Goal: Navigation & Orientation: Find specific page/section

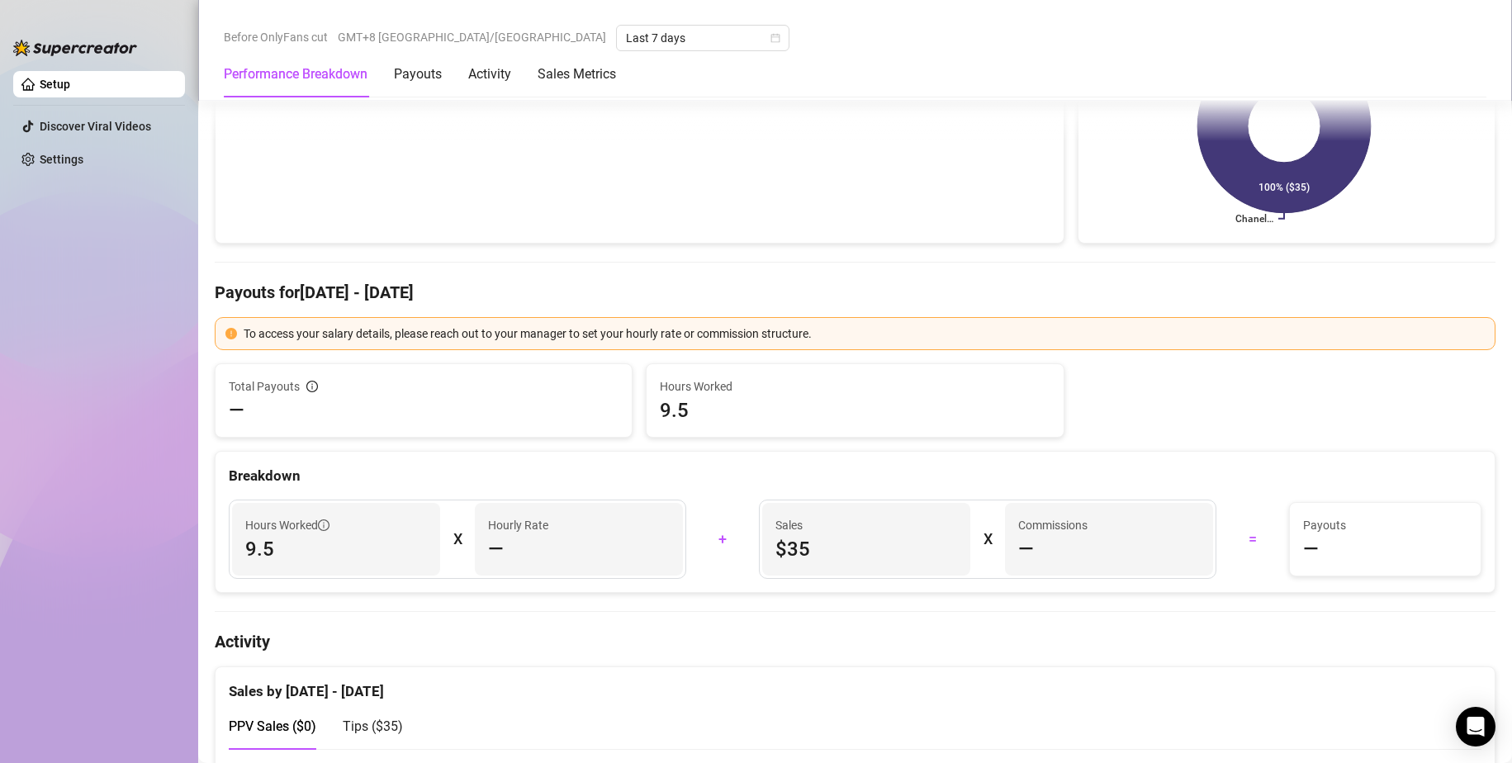
scroll to position [330, 0]
click at [677, 478] on div "Breakdown" at bounding box center [855, 474] width 1253 height 22
click at [90, 126] on link "Discover Viral Videos" at bounding box center [95, 126] width 111 height 13
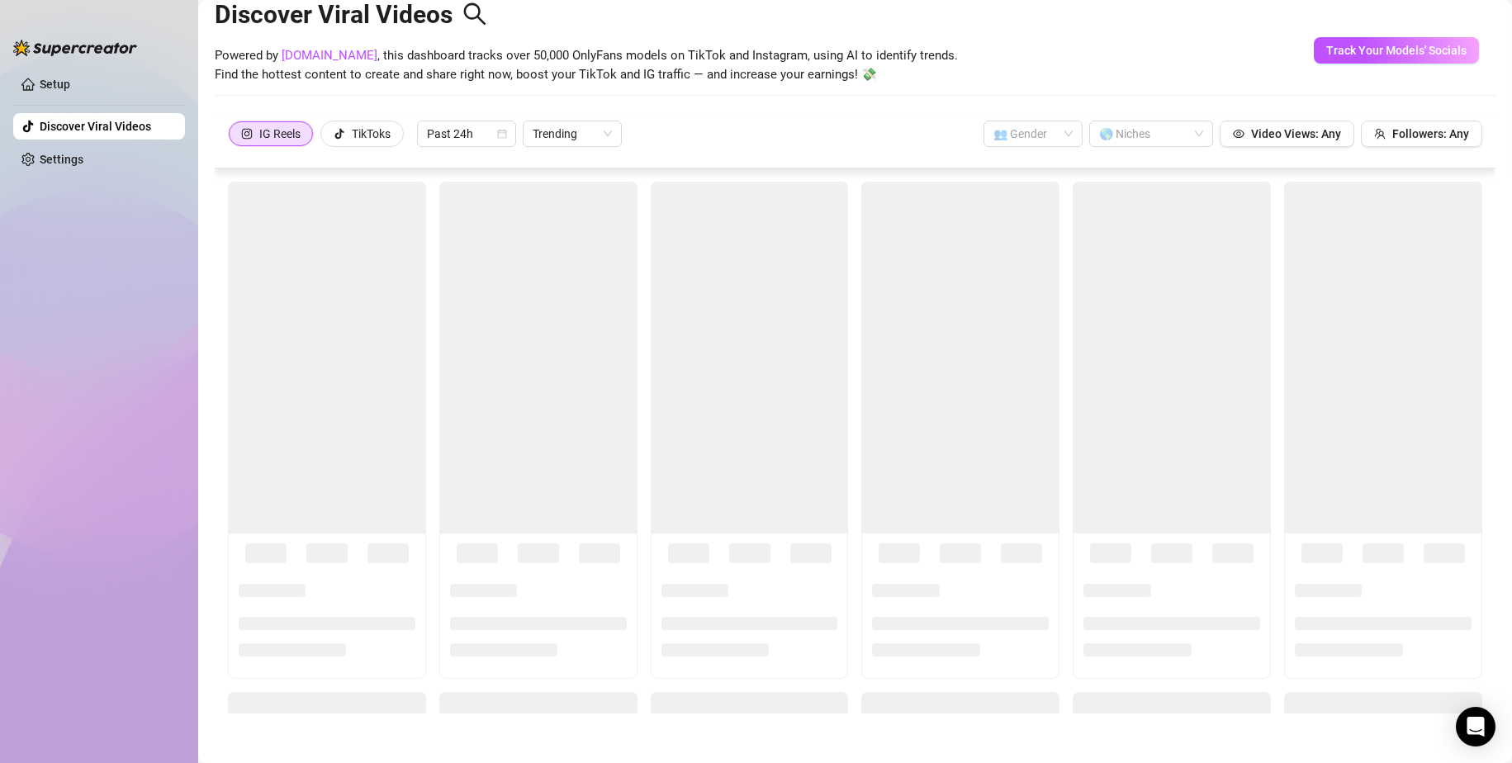
scroll to position [36, 0]
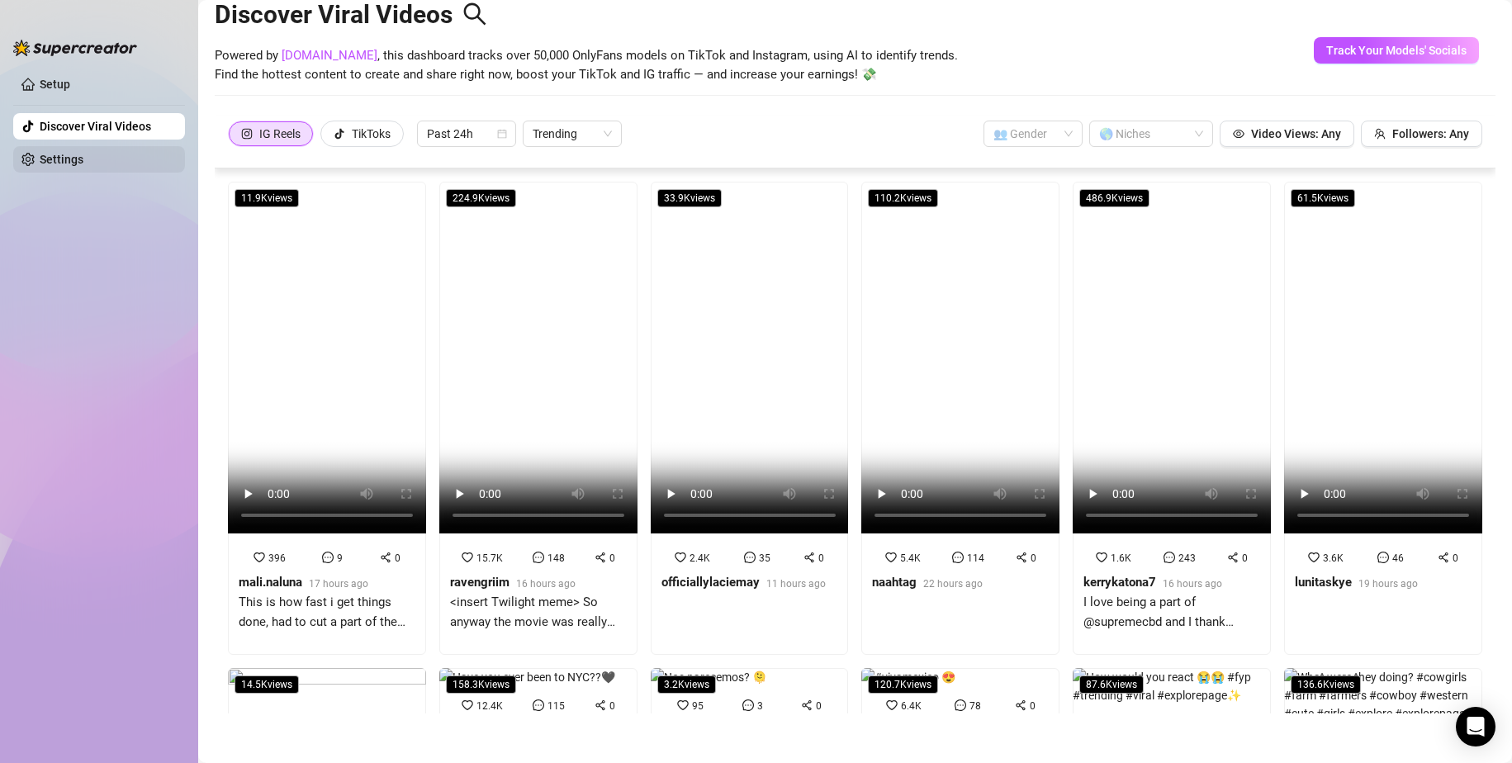
click at [44, 166] on link "Settings" at bounding box center [62, 159] width 44 height 13
